Goal: Check status: Check status

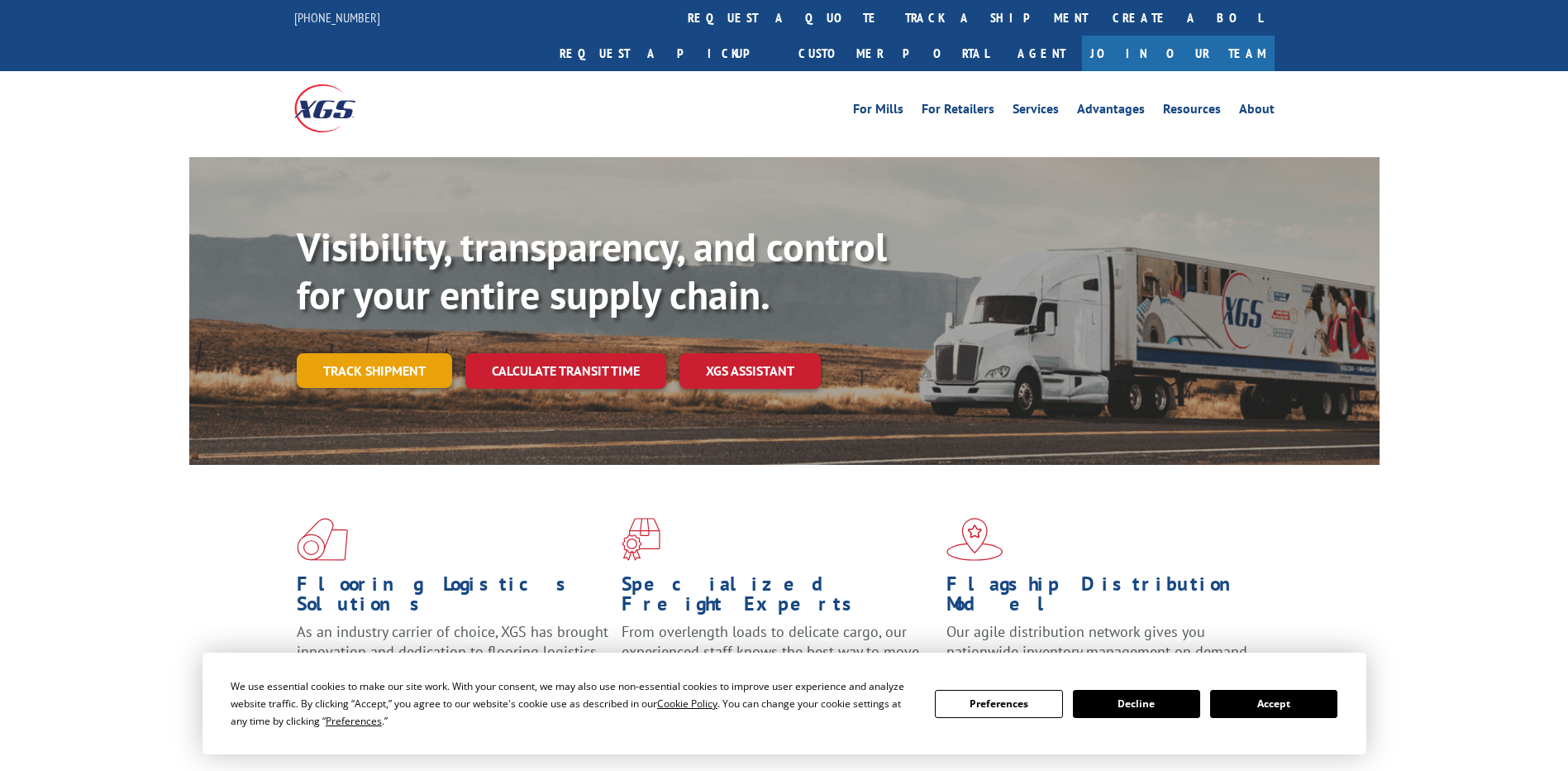
click at [419, 353] on link "Track shipment" at bounding box center [375, 371] width 156 height 35
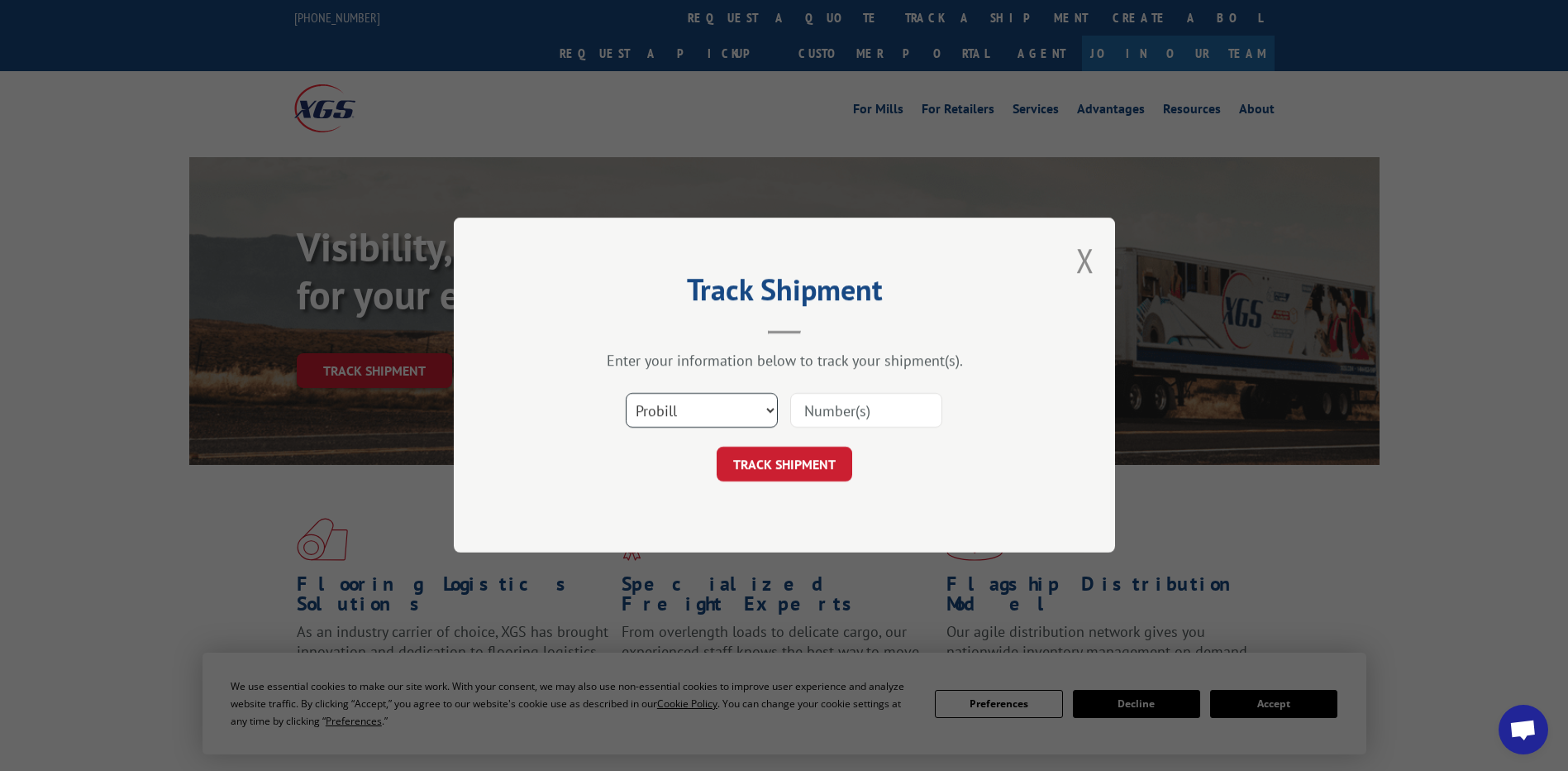
click at [772, 417] on select "Select category... Probill BOL PO" at bounding box center [702, 411] width 152 height 35
select select "bol"
click at [626, 393] on select "Select category... Probill BOL PO" at bounding box center [702, 411] width 152 height 35
paste input "31458007"
type input "31458007"
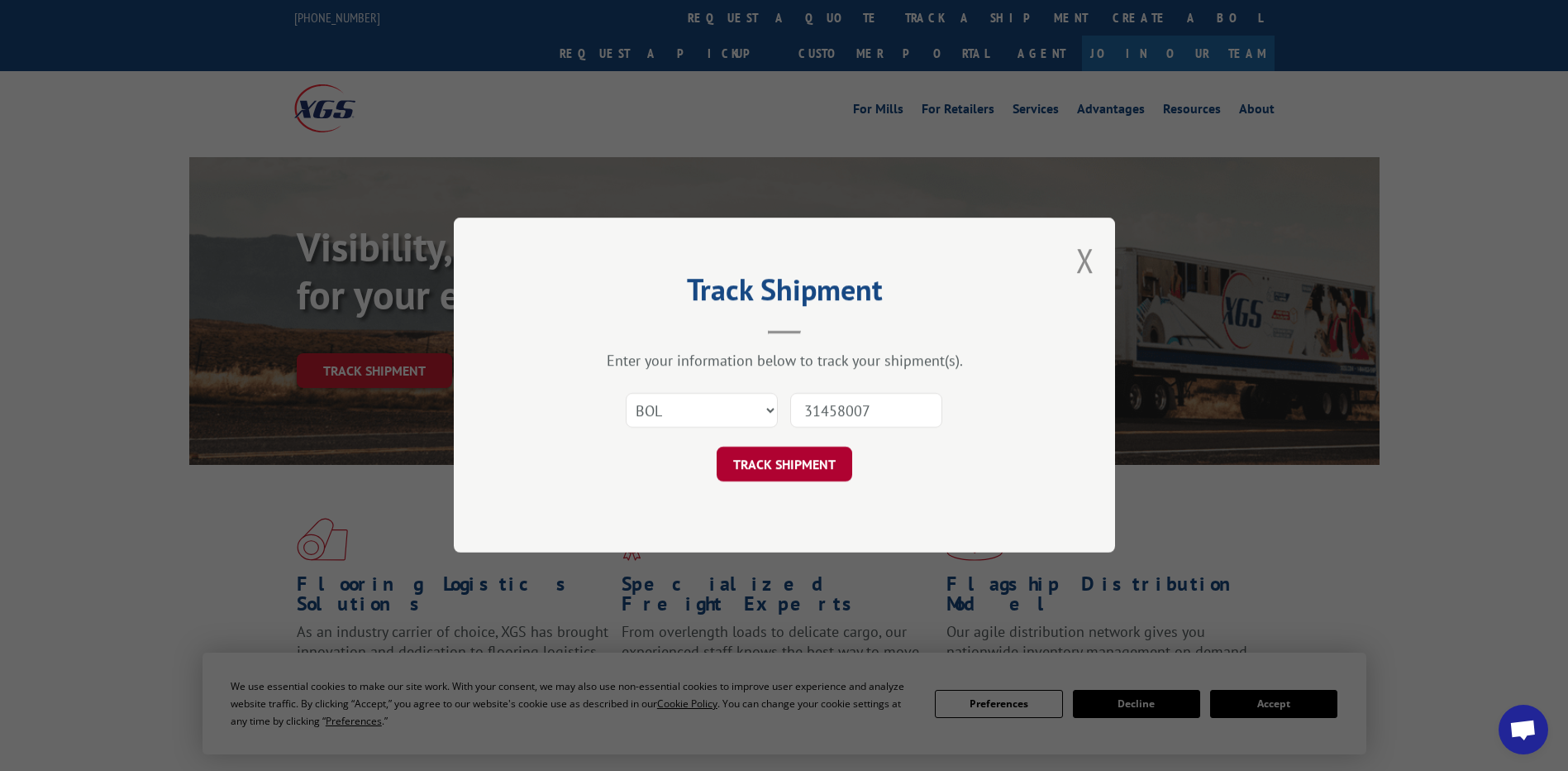
click at [832, 459] on button "TRACK SHIPMENT" at bounding box center [784, 465] width 135 height 35
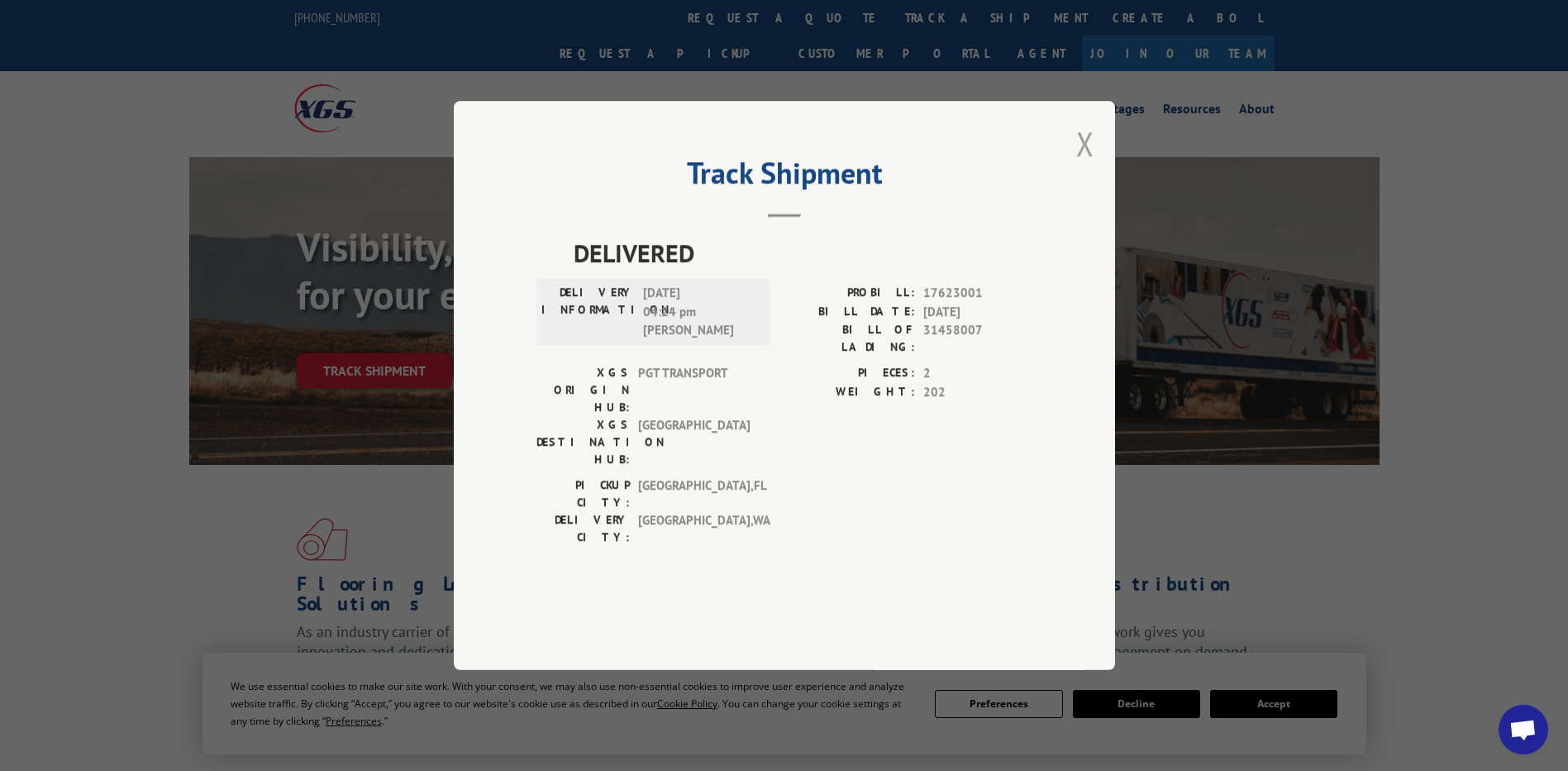
click at [1083, 165] on button "Close modal" at bounding box center [1085, 143] width 18 height 44
